Goal: Find specific page/section: Find specific page/section

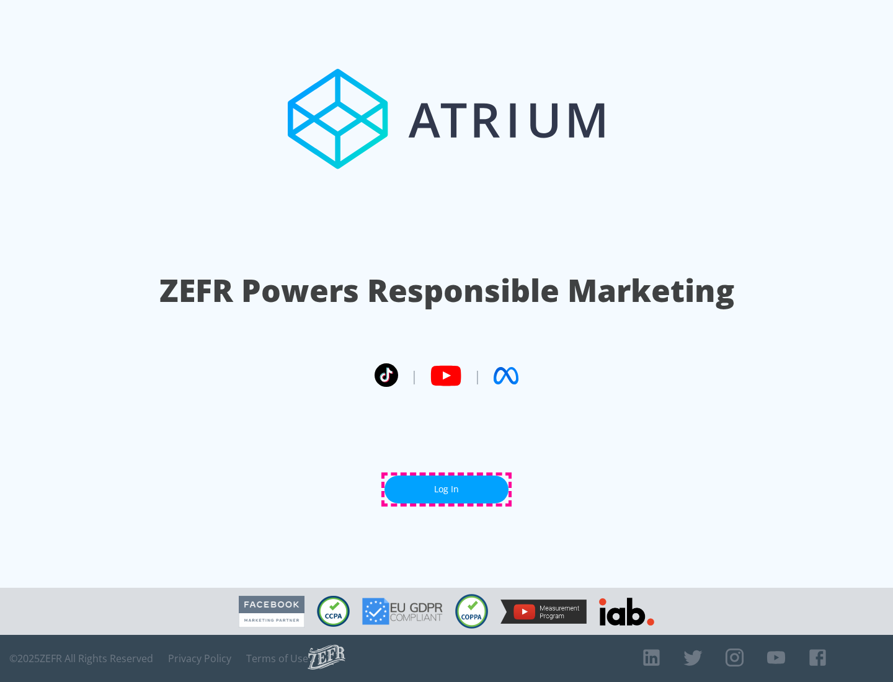
click at [446, 489] on link "Log In" at bounding box center [446, 490] width 124 height 28
